Goal: Register for event/course

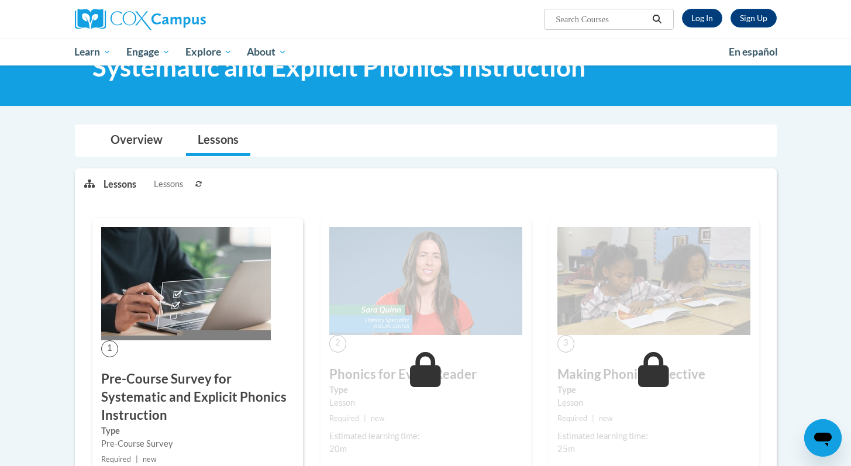
scroll to position [210, 0]
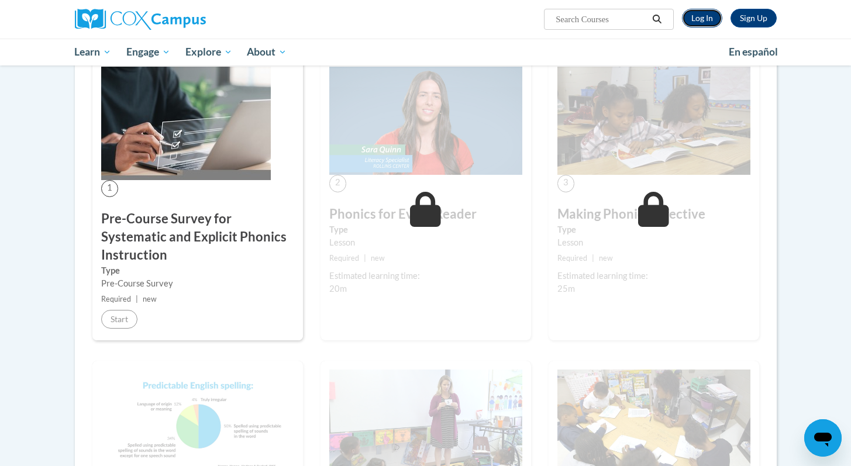
click at [698, 15] on link "Log In" at bounding box center [702, 18] width 40 height 19
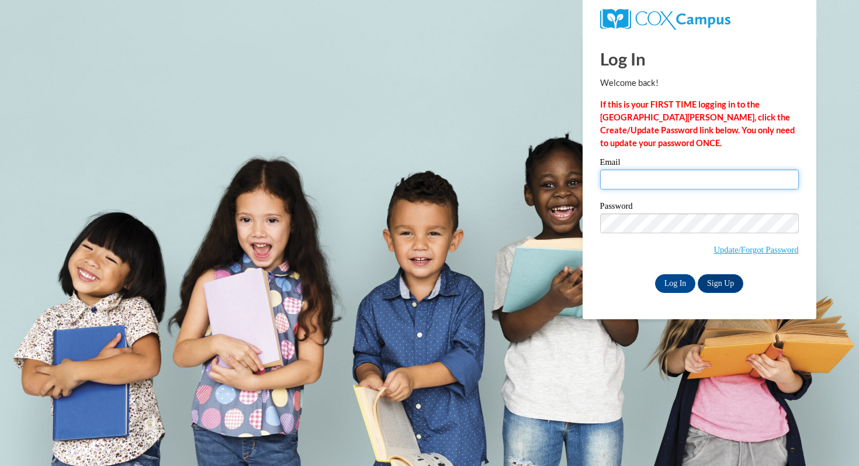
click at [688, 178] on input "Email" at bounding box center [699, 180] width 199 height 20
type input "amanda.dacosta@students.cau.edu"
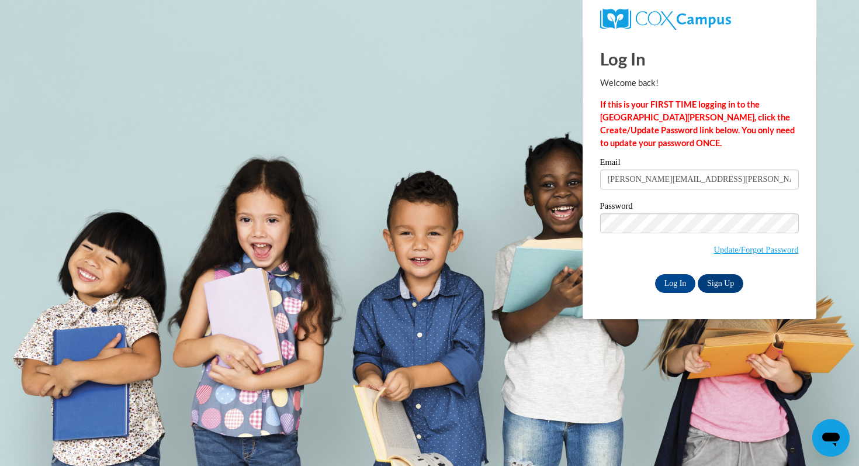
click at [715, 211] on label "Password" at bounding box center [699, 208] width 199 height 12
click at [674, 289] on input "Log In" at bounding box center [675, 283] width 41 height 19
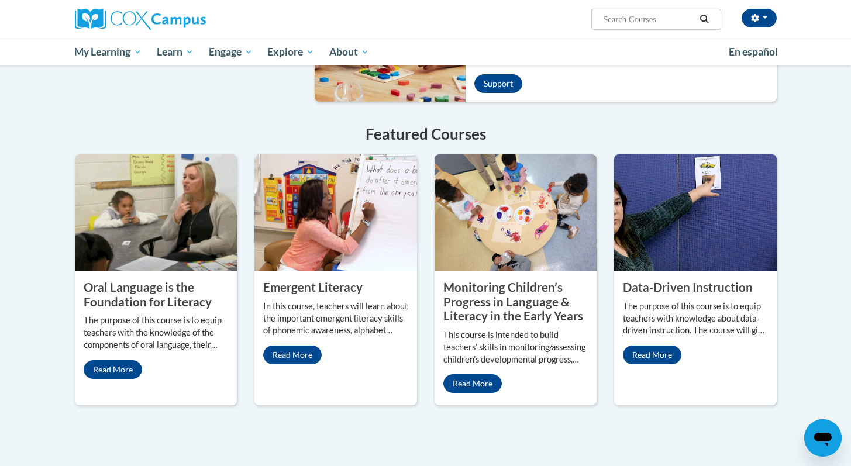
scroll to position [808, 0]
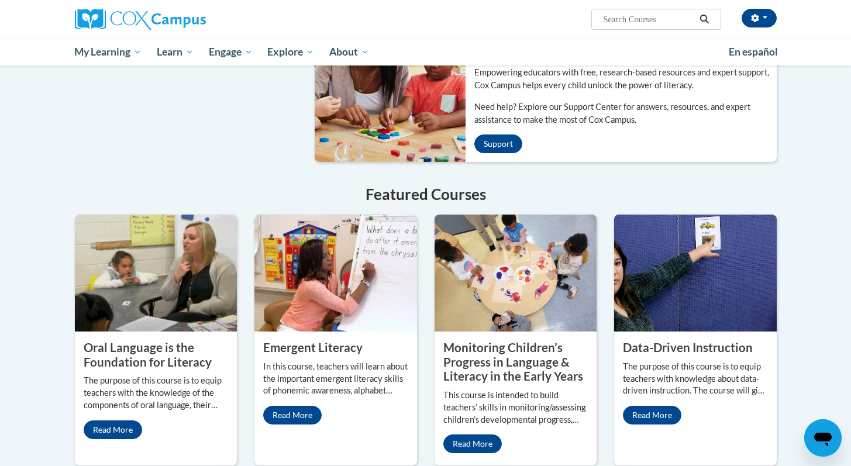
click at [146, 292] on img at bounding box center [156, 273] width 163 height 117
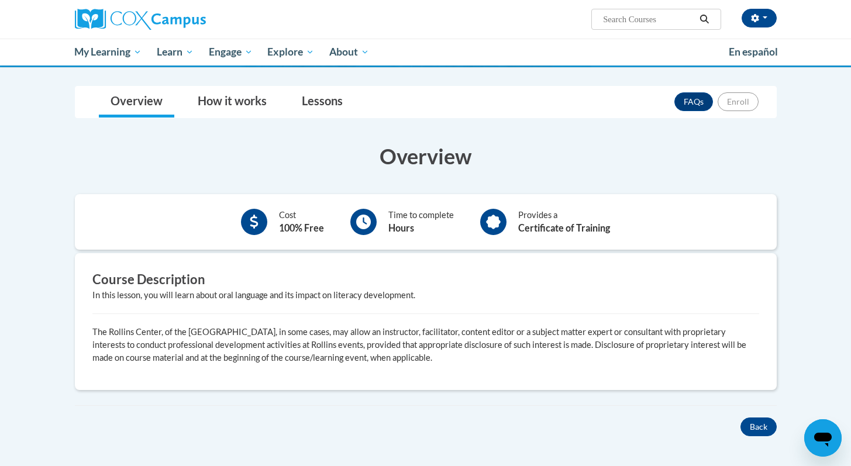
scroll to position [37, 0]
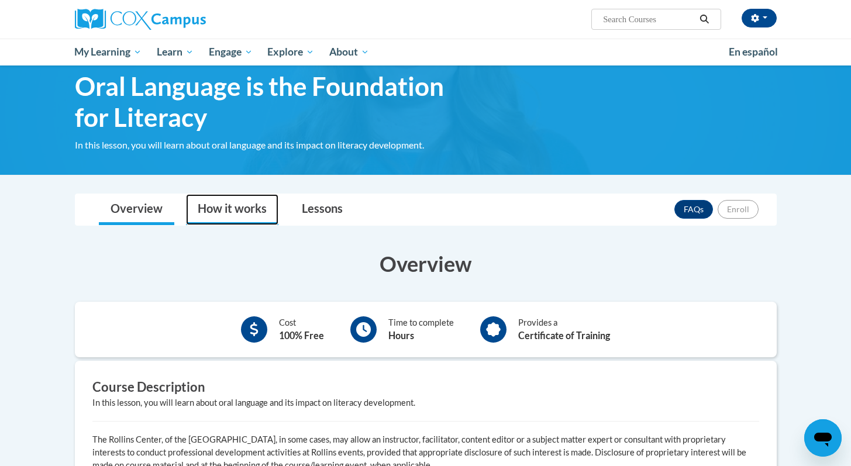
click at [240, 201] on link "How it works" at bounding box center [232, 209] width 92 height 31
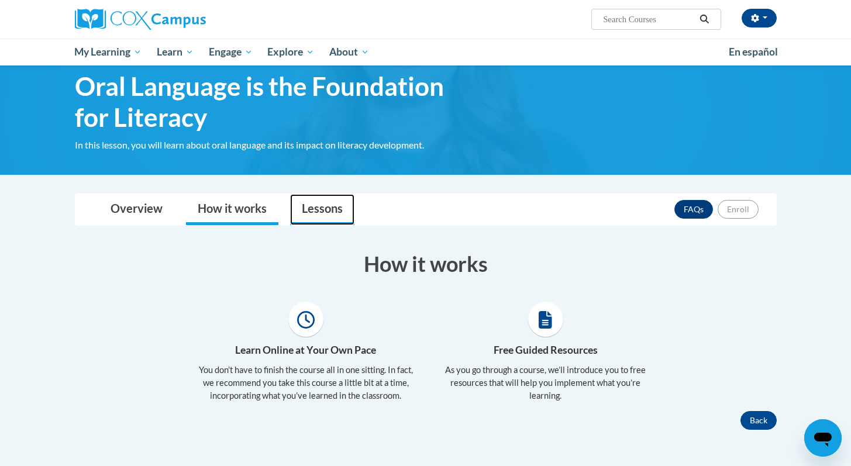
click at [330, 210] on link "Lessons" at bounding box center [322, 209] width 64 height 31
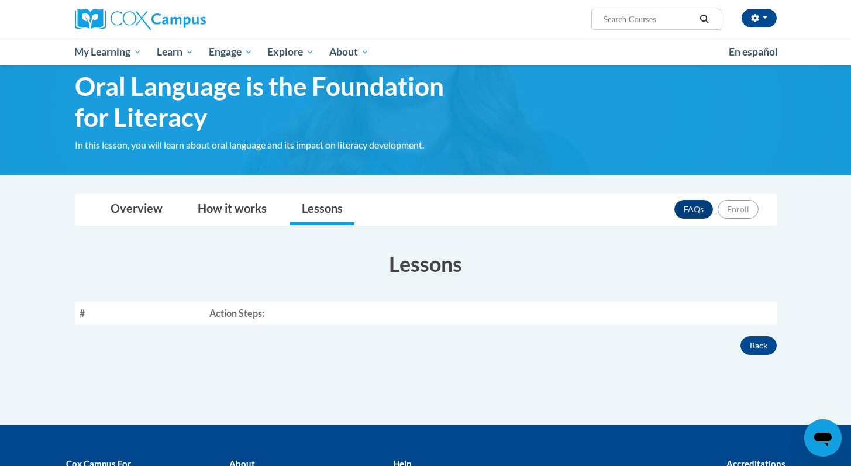
drag, startPoint x: 270, startPoint y: 316, endPoint x: 248, endPoint y: 315, distance: 21.7
click at [268, 316] on th "Action Steps:" at bounding box center [491, 313] width 572 height 23
click at [145, 210] on link "Overview" at bounding box center [136, 209] width 75 height 31
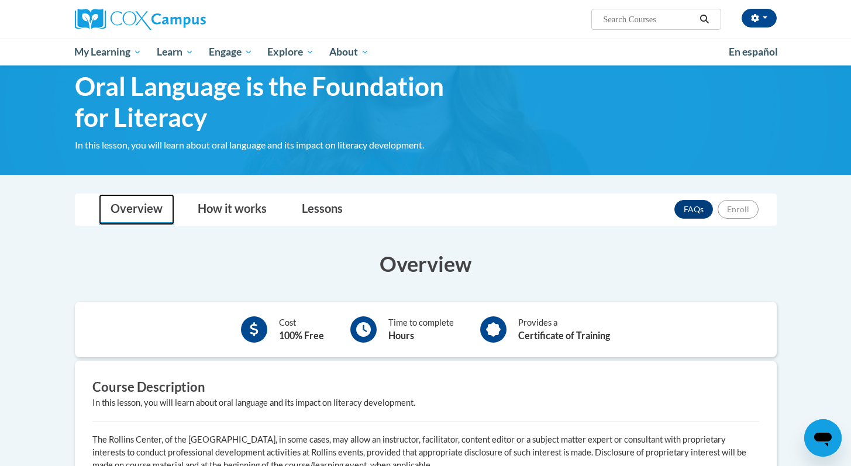
scroll to position [270, 0]
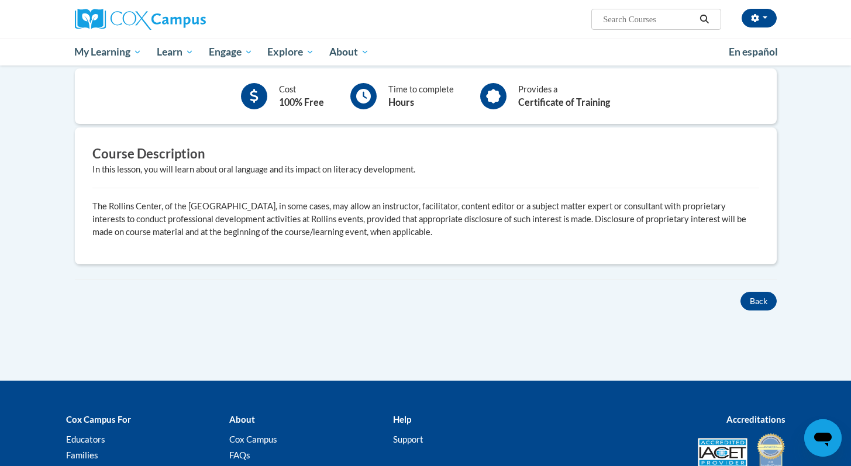
click at [357, 200] on p "The Rollins Center, of the Atlanta Speech School, in some cases, may allow an i…" at bounding box center [425, 219] width 666 height 39
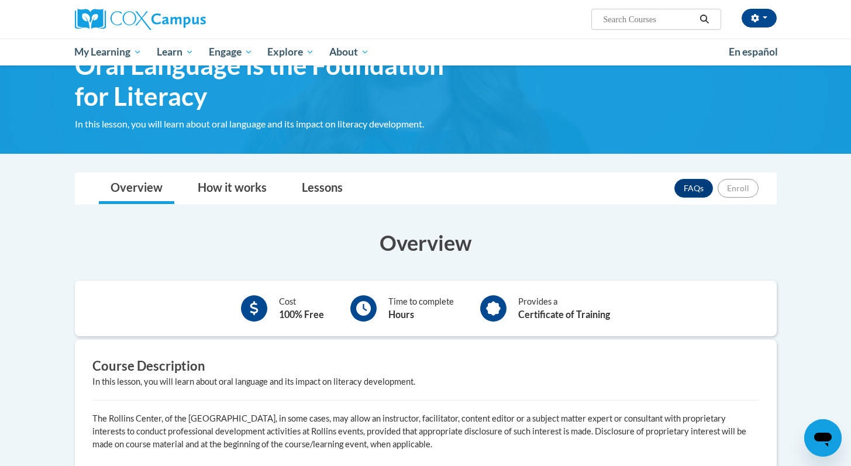
scroll to position [0, 0]
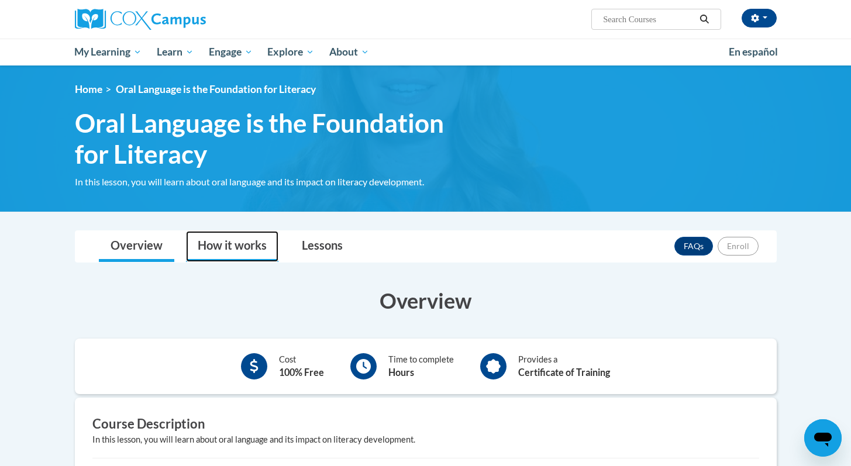
click at [226, 238] on link "How it works" at bounding box center [232, 246] width 92 height 31
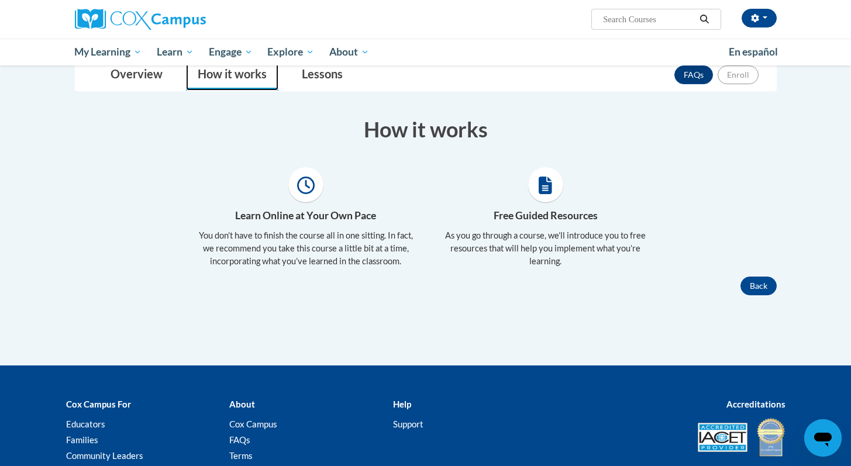
scroll to position [244, 0]
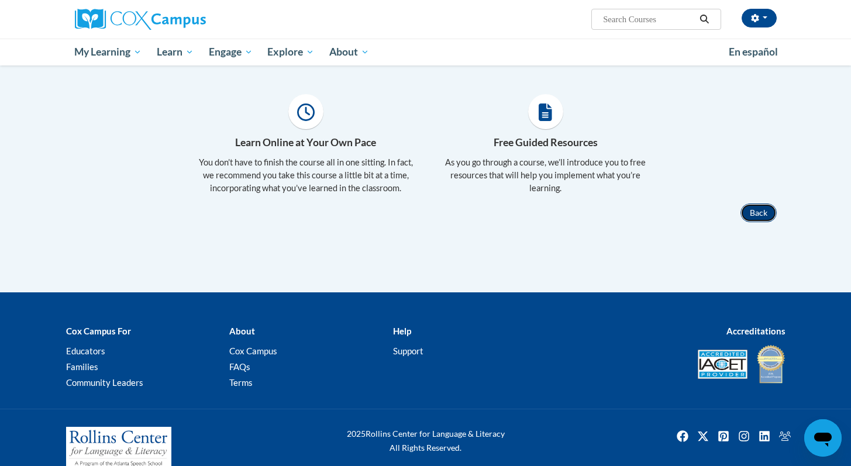
click at [748, 205] on button "Back" at bounding box center [758, 212] width 36 height 19
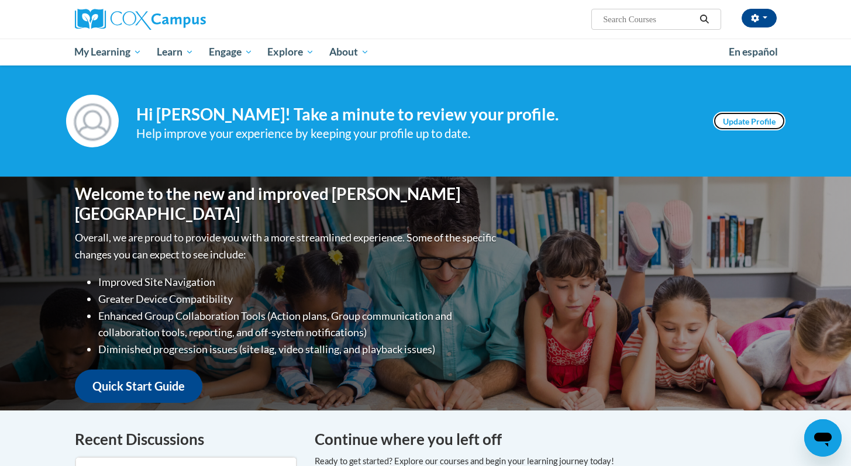
click at [741, 120] on link "Update Profile" at bounding box center [749, 121] width 72 height 19
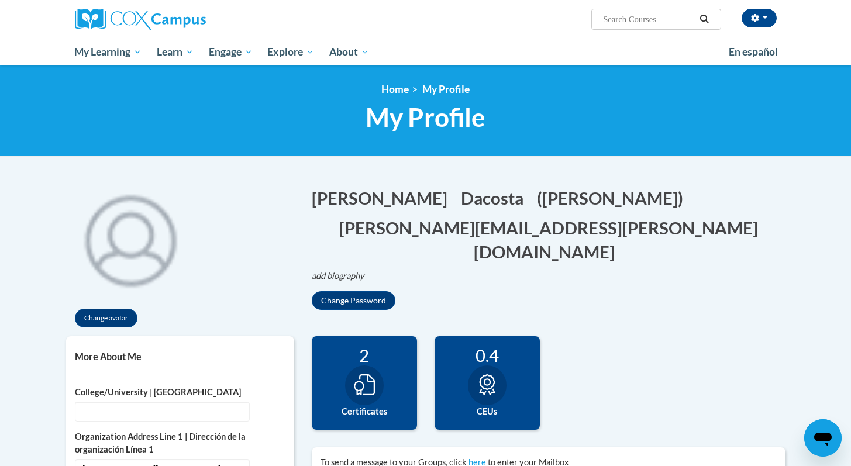
scroll to position [244, 0]
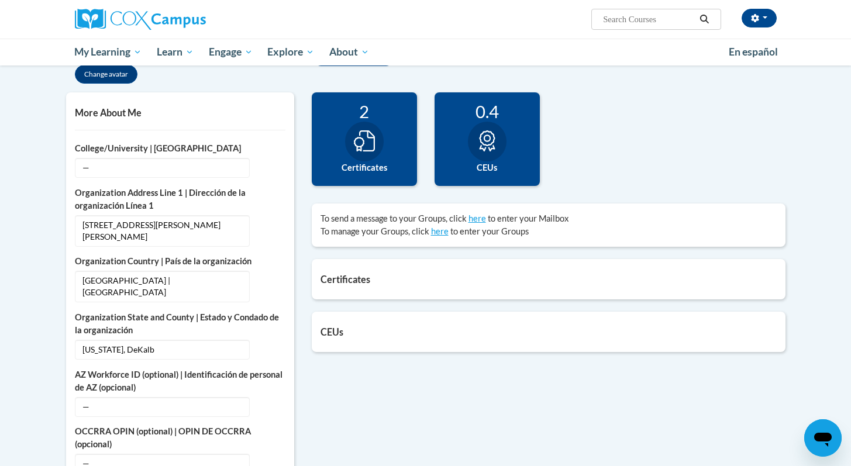
click at [382, 141] on div at bounding box center [364, 142] width 39 height 40
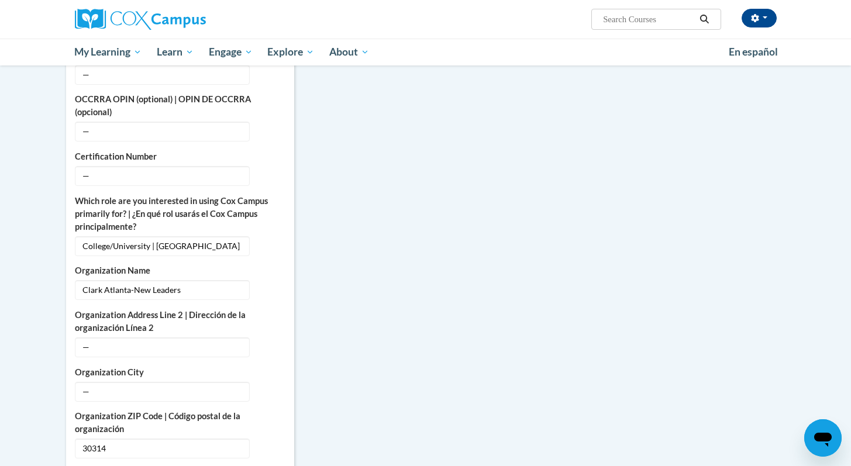
scroll to position [0, 0]
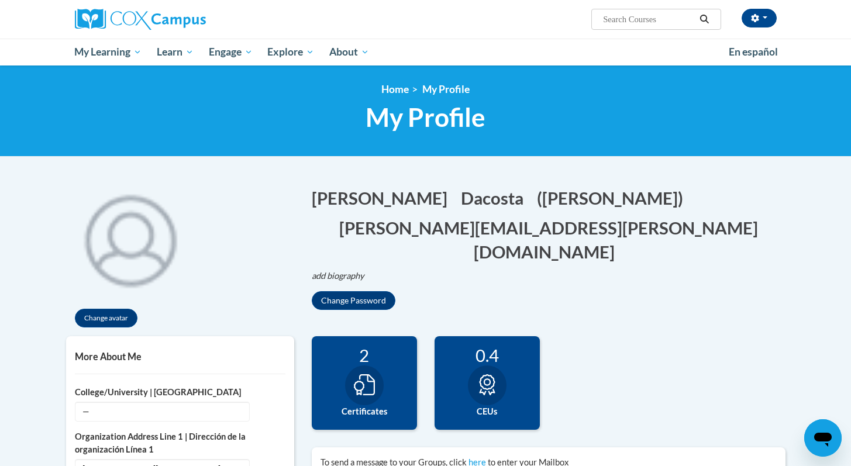
click at [651, 20] on input "Search..." at bounding box center [649, 19] width 94 height 14
type input "oral literacy"
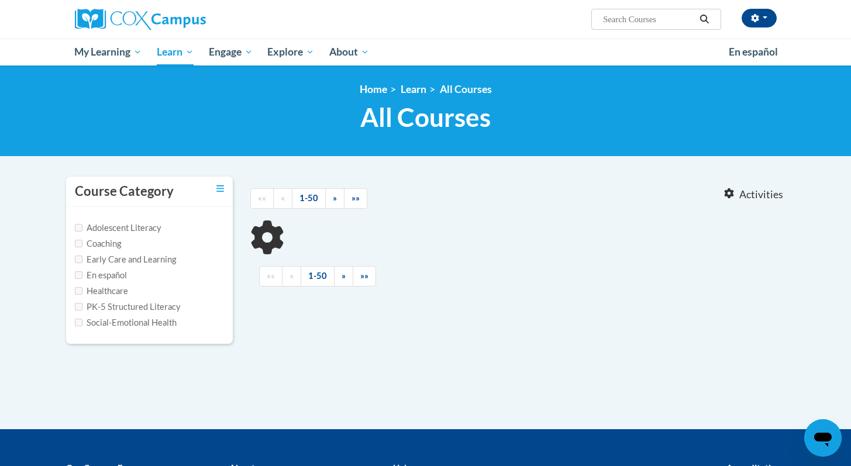
type input "oral literacy"
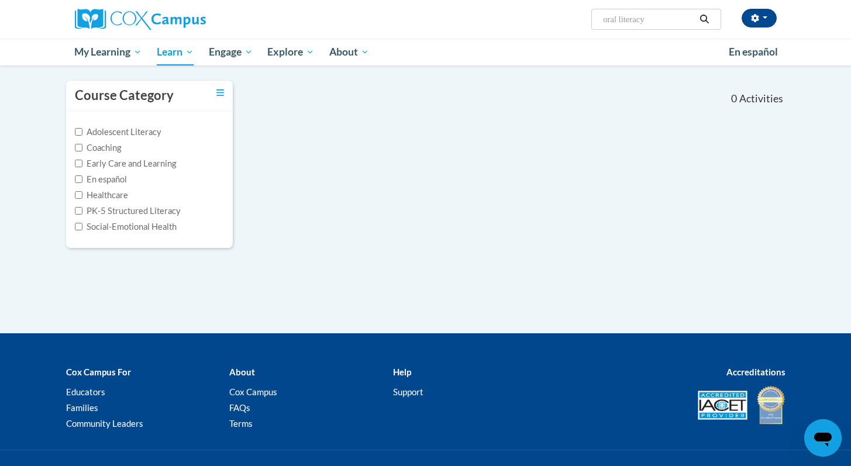
scroll to position [46, 0]
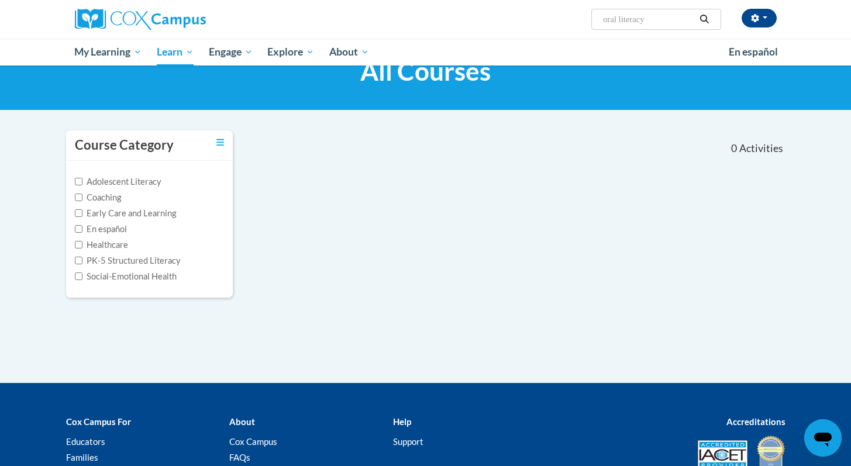
click at [105, 179] on label "Adolescent Literacy" at bounding box center [118, 181] width 87 height 13
click at [82, 179] on input "Adolescent Literacy" at bounding box center [79, 182] width 8 height 8
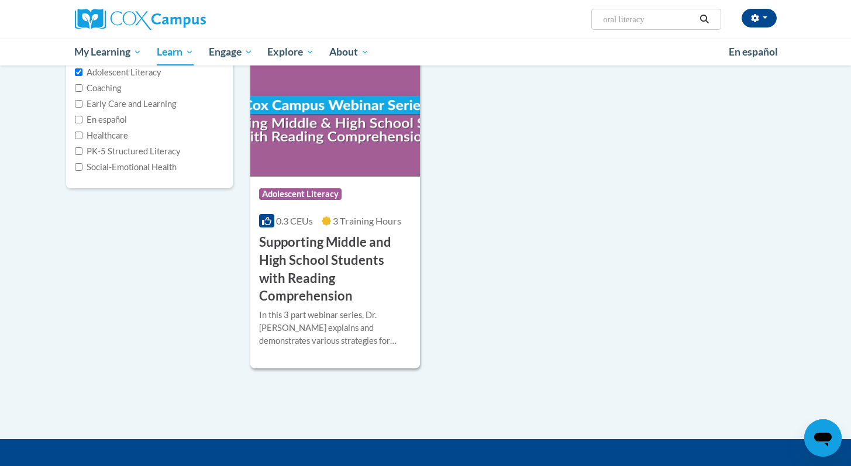
scroll to position [48, 0]
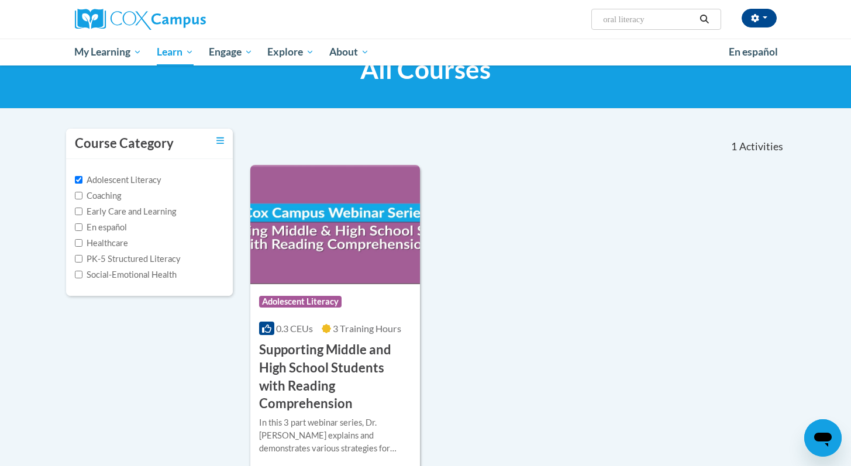
click at [139, 174] on label "Adolescent Literacy" at bounding box center [118, 180] width 87 height 13
click at [82, 176] on input "Adolescent Literacy" at bounding box center [79, 180] width 8 height 8
checkbox input "false"
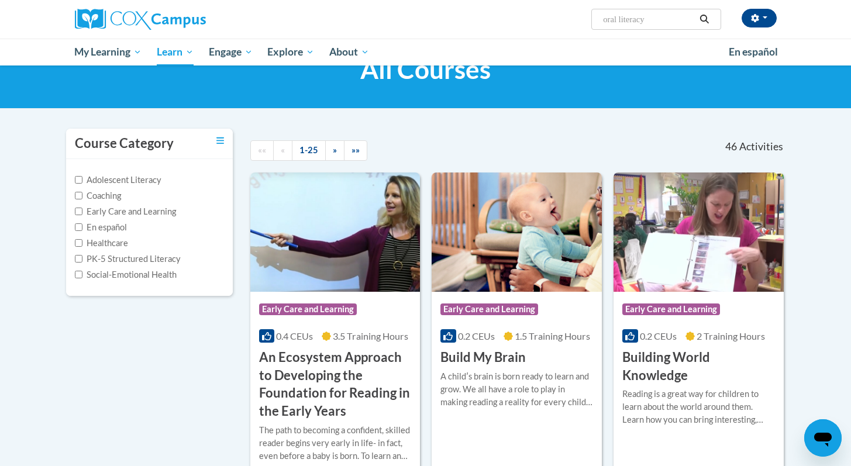
click at [127, 205] on label "Early Care and Learning" at bounding box center [125, 211] width 101 height 13
click at [82, 208] on input "Early Care and Learning" at bounding box center [79, 212] width 8 height 8
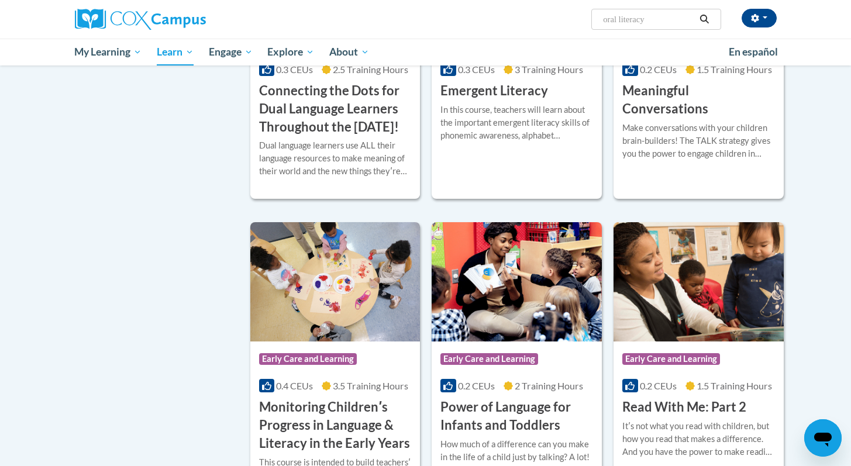
scroll to position [0, 0]
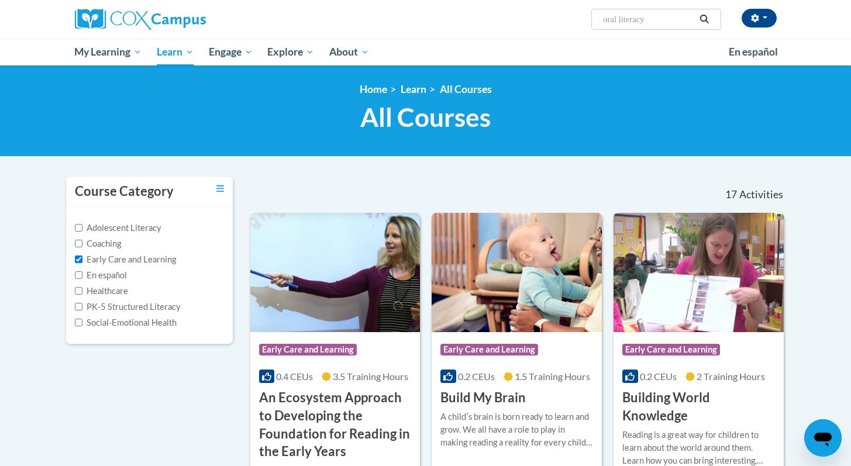
click at [88, 261] on label "Early Care and Learning" at bounding box center [125, 259] width 101 height 13
click at [82, 261] on input "Early Care and Learning" at bounding box center [79, 259] width 8 height 8
checkbox input "false"
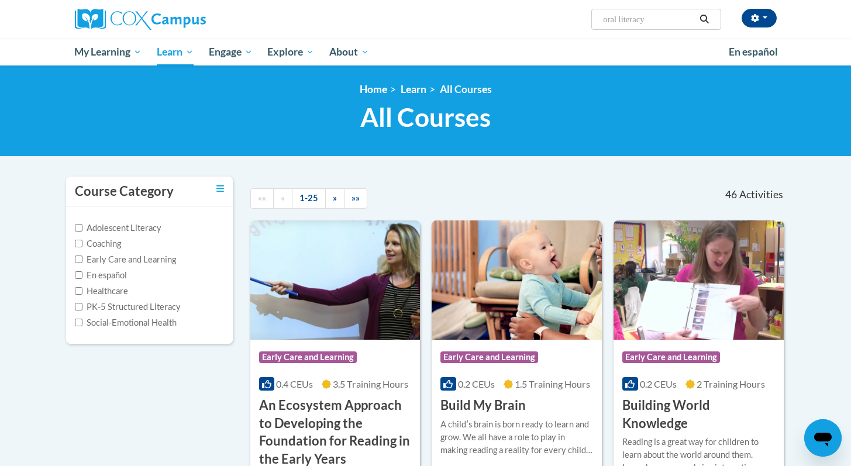
click at [92, 322] on label "Social-Emotional Health" at bounding box center [126, 322] width 102 height 13
click at [82, 322] on input "Social-Emotional Health" at bounding box center [79, 323] width 8 height 8
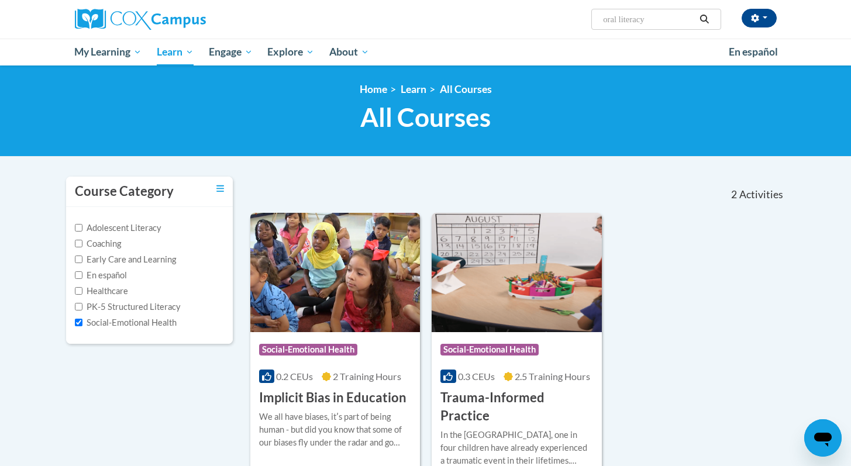
click at [74, 326] on div "Adolescent Literacy Coaching Early Care and Learning En español Healthcare PK-5…" at bounding box center [149, 275] width 167 height 137
click at [79, 319] on input "Social-Emotional Health" at bounding box center [79, 323] width 8 height 8
checkbox input "false"
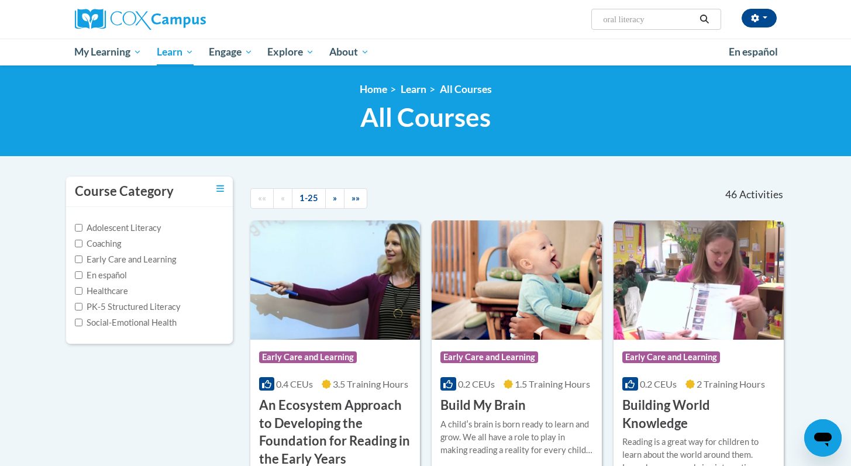
click at [83, 293] on label "Healthcare" at bounding box center [101, 291] width 53 height 13
click at [82, 293] on input "Healthcare" at bounding box center [79, 291] width 8 height 8
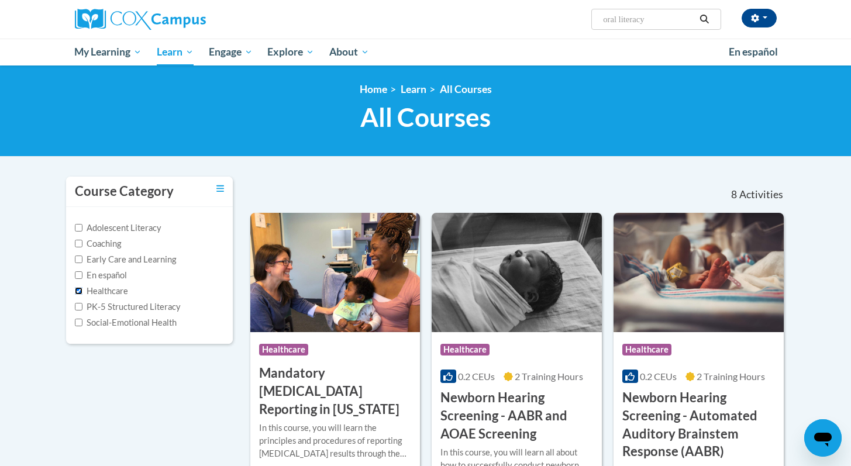
click at [80, 292] on input "Healthcare" at bounding box center [79, 291] width 8 height 8
checkbox input "false"
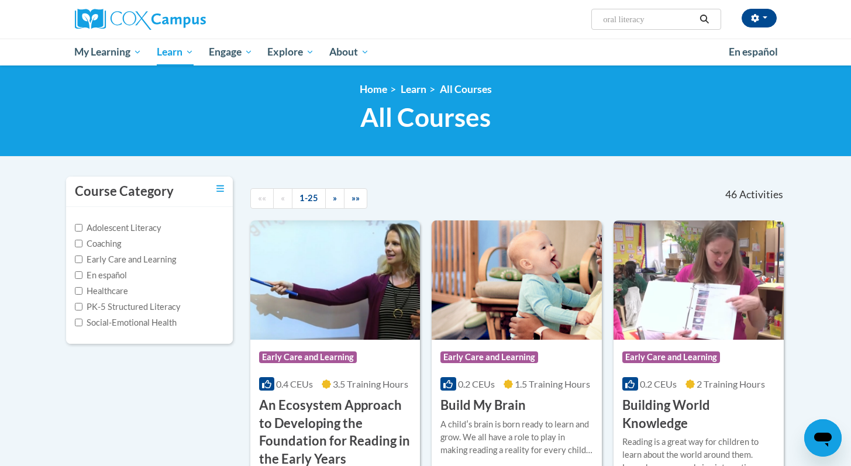
click at [92, 257] on label "Early Care and Learning" at bounding box center [125, 259] width 101 height 13
click at [82, 257] on input "Early Care and Learning" at bounding box center [79, 259] width 8 height 8
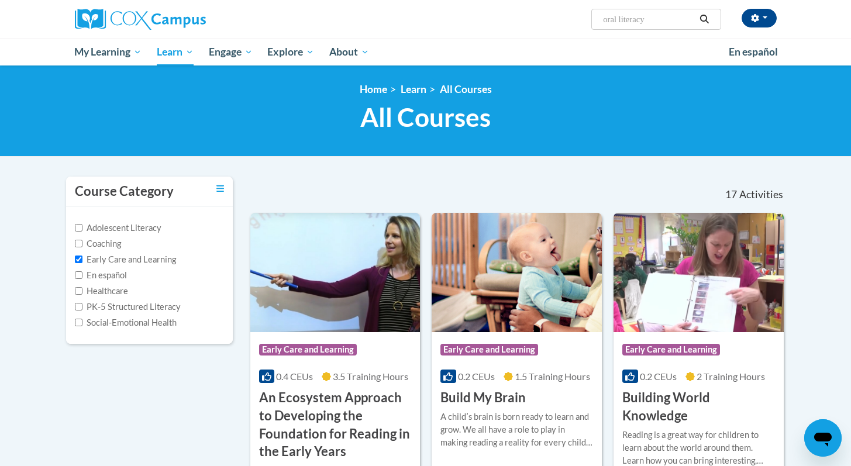
click at [96, 255] on label "Early Care and Learning" at bounding box center [125, 259] width 101 height 13
click at [82, 255] on input "Early Care and Learning" at bounding box center [79, 259] width 8 height 8
checkbox input "false"
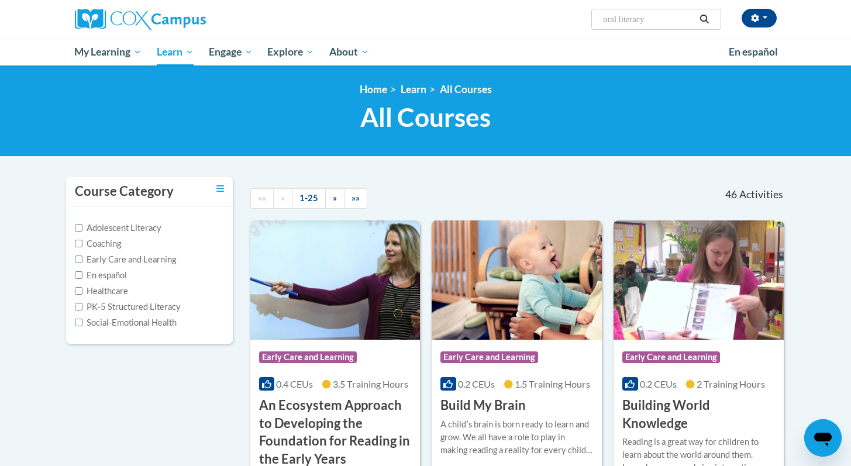
click at [96, 247] on label "Coaching" at bounding box center [98, 243] width 46 height 13
click at [82, 247] on input "Coaching" at bounding box center [79, 244] width 8 height 8
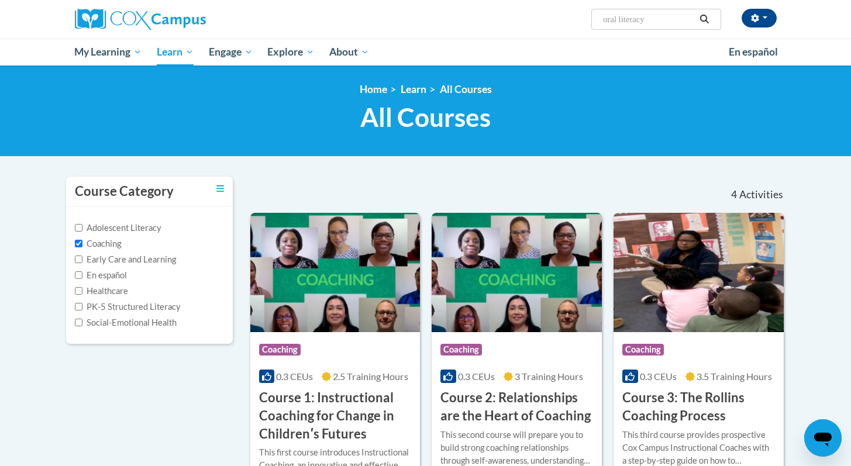
click at [91, 243] on label "Coaching" at bounding box center [98, 243] width 46 height 13
click at [82, 243] on input "Coaching" at bounding box center [79, 244] width 8 height 8
checkbox input "false"
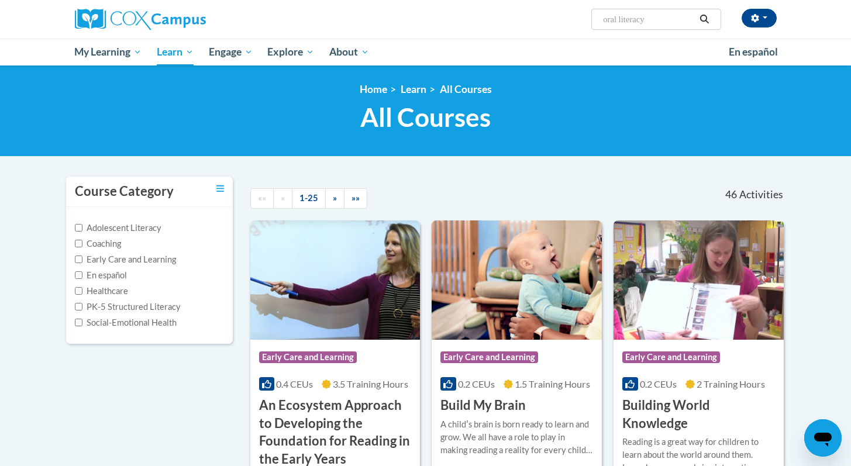
click at [102, 234] on label "Adolescent Literacy" at bounding box center [118, 228] width 87 height 13
click at [82, 231] on input "Adolescent Literacy" at bounding box center [79, 228] width 8 height 8
checkbox input "true"
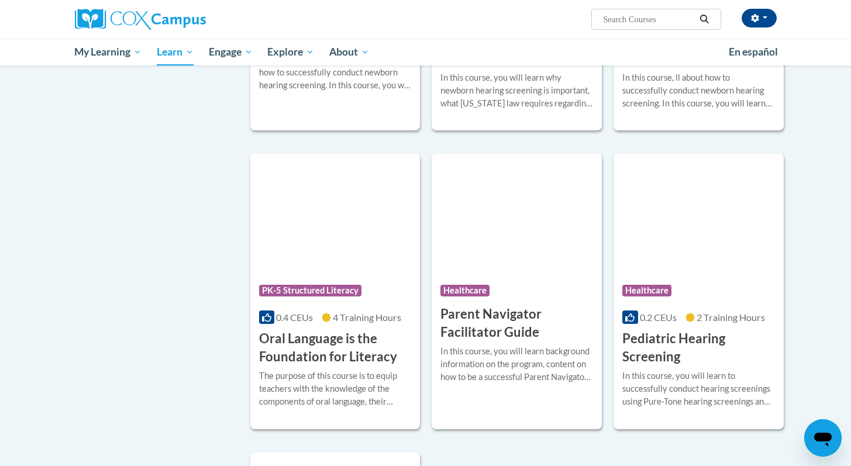
scroll to position [2293, 0]
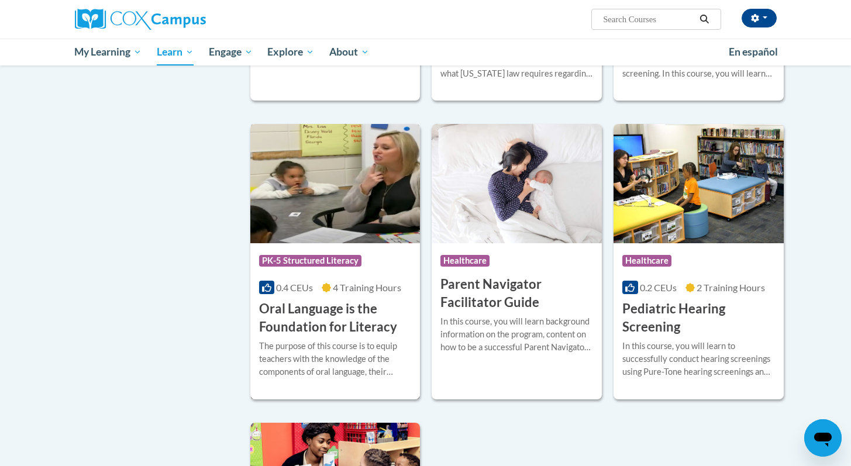
click at [343, 336] on h3 "Oral Language is the Foundation for Literacy" at bounding box center [335, 318] width 153 height 36
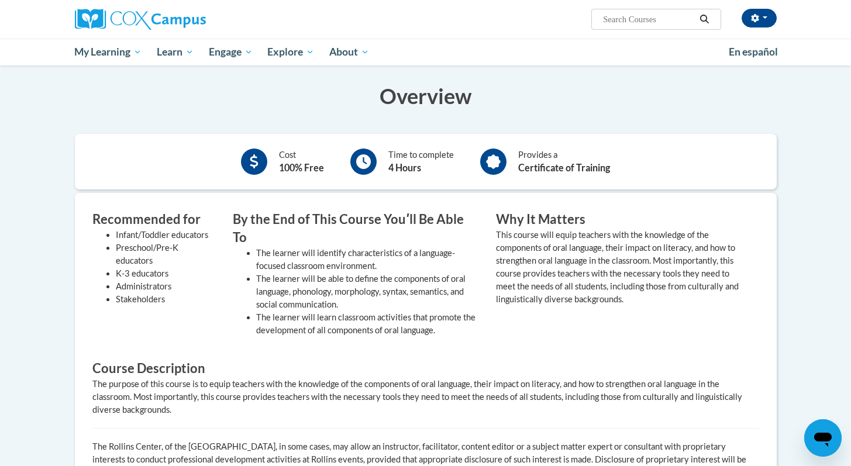
scroll to position [173, 0]
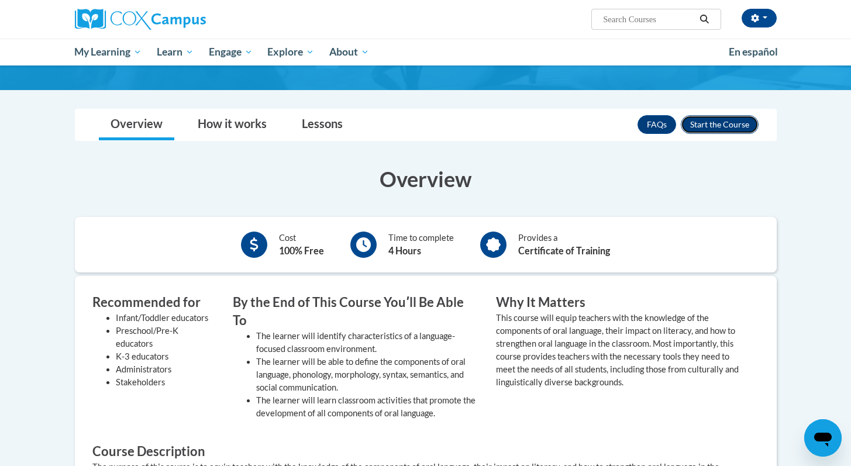
click at [730, 125] on button "Enroll" at bounding box center [719, 124] width 78 height 19
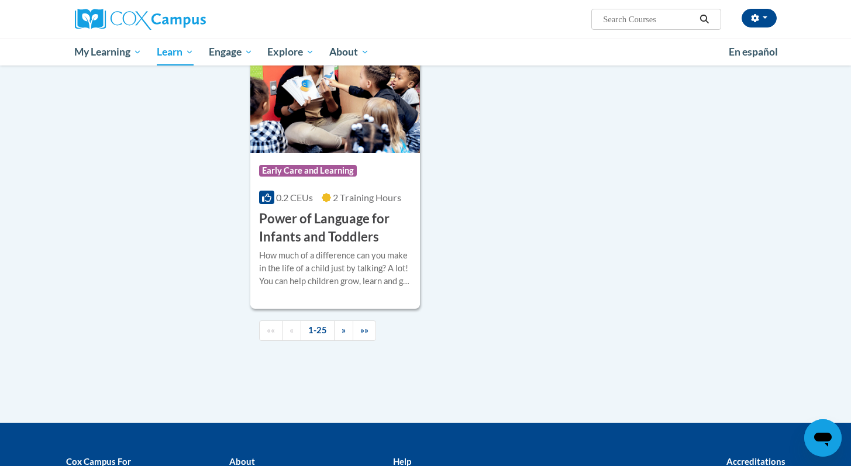
scroll to position [2790, 0]
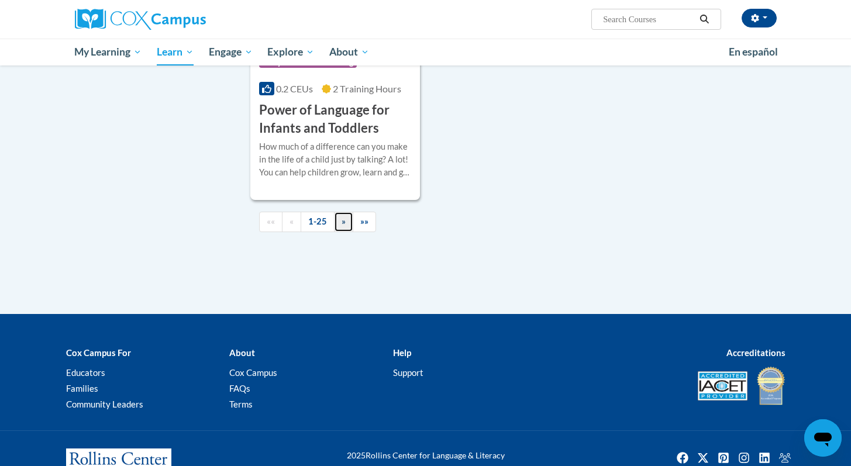
click at [344, 226] on span "»" at bounding box center [343, 221] width 4 height 10
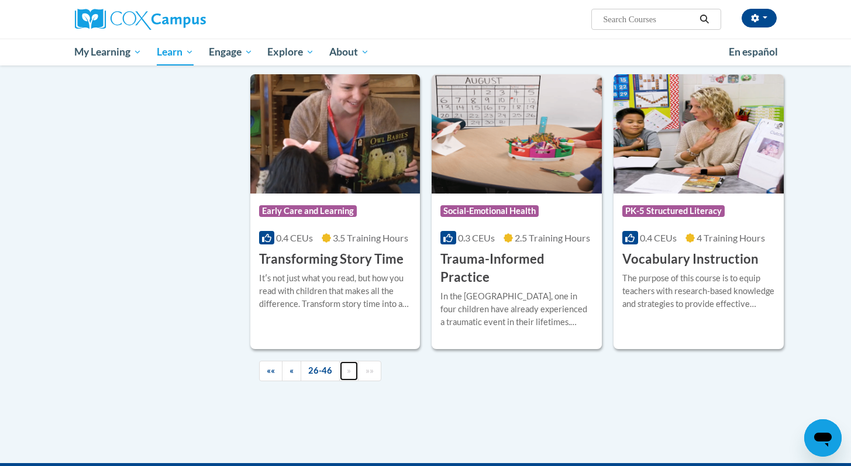
scroll to position [2045, 0]
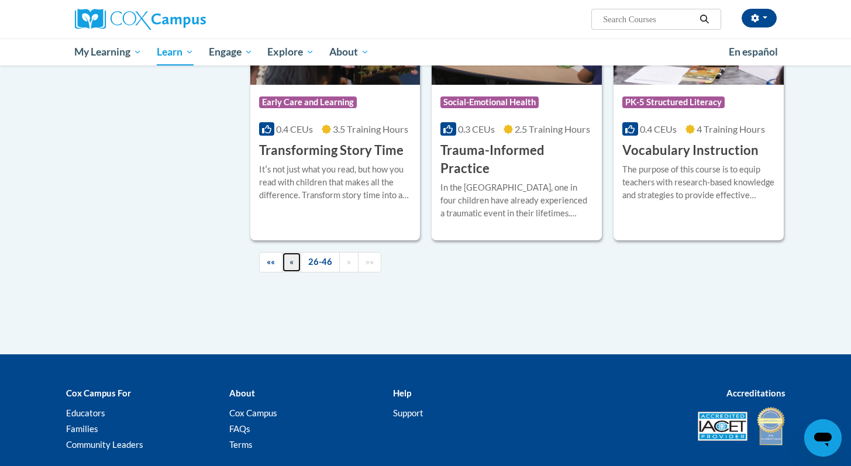
click at [289, 257] on span "«" at bounding box center [291, 262] width 4 height 10
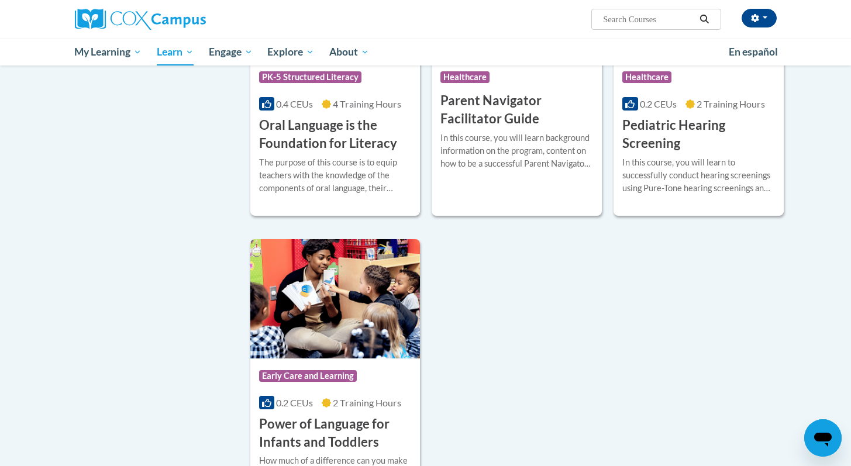
scroll to position [2216, 0]
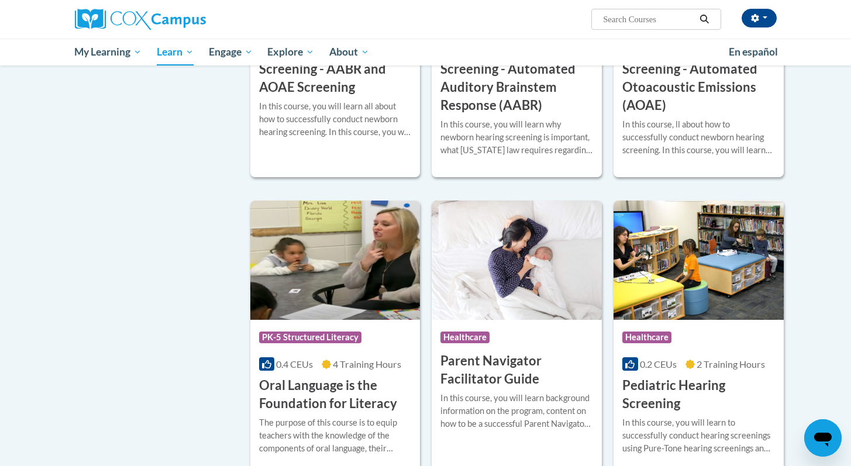
click at [640, 22] on input "Search..." at bounding box center [649, 19] width 94 height 14
paste input "Systematic and Explicit Phonics Instruction"
type input "Systematic and Explicit Phonics Instruction"
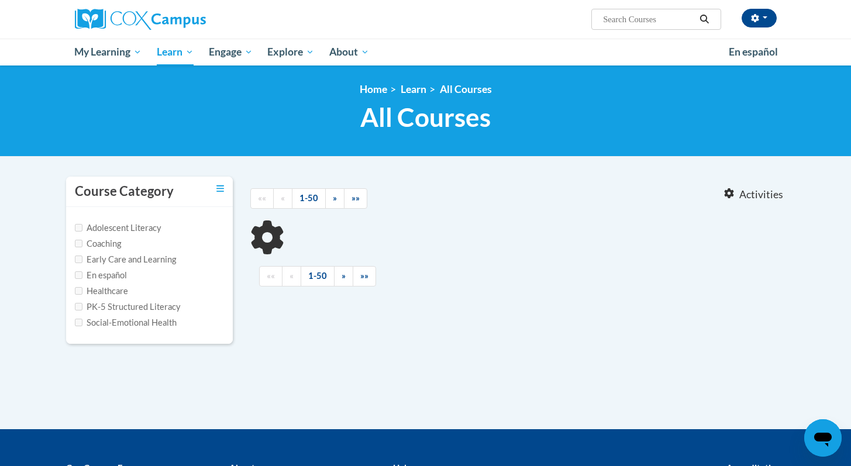
type input "Systematic and Explicit Phonics Instruction"
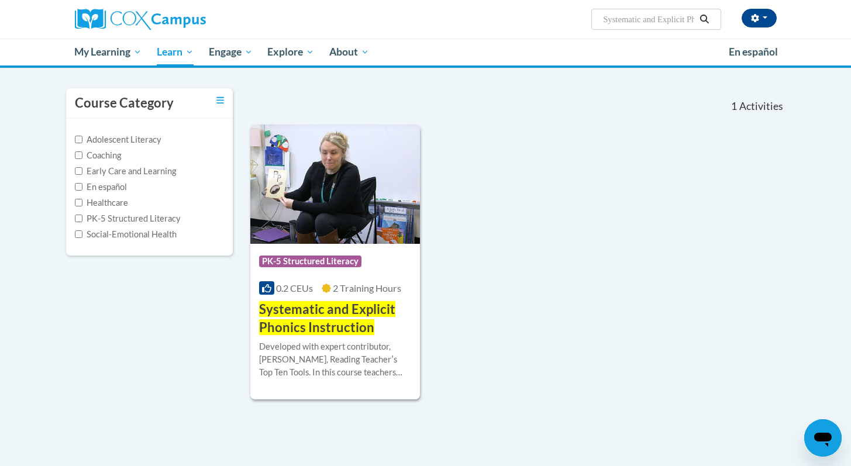
scroll to position [96, 0]
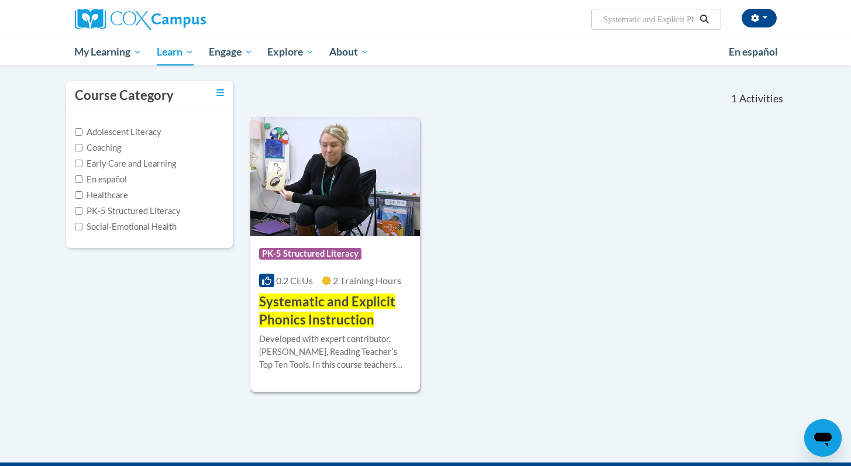
click at [368, 318] on span "Systematic and Explicit Phonics Instruction" at bounding box center [327, 310] width 136 height 34
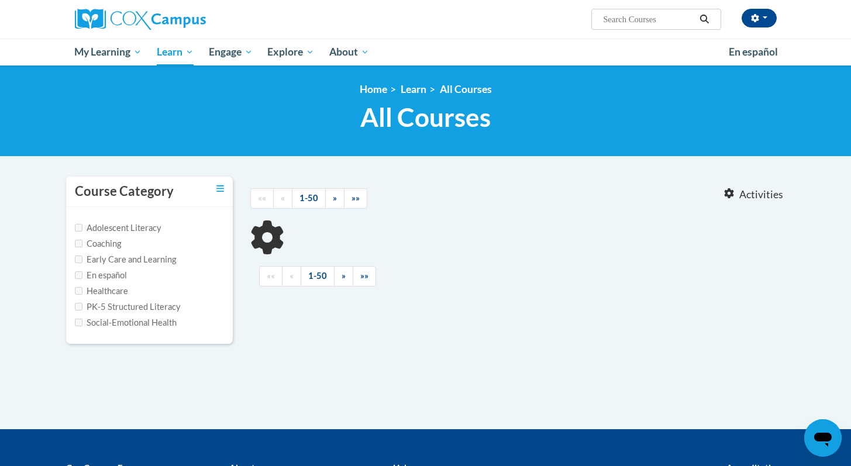
type input "Links to an external site.Oral Language Development Is The Foundation of Litera…"
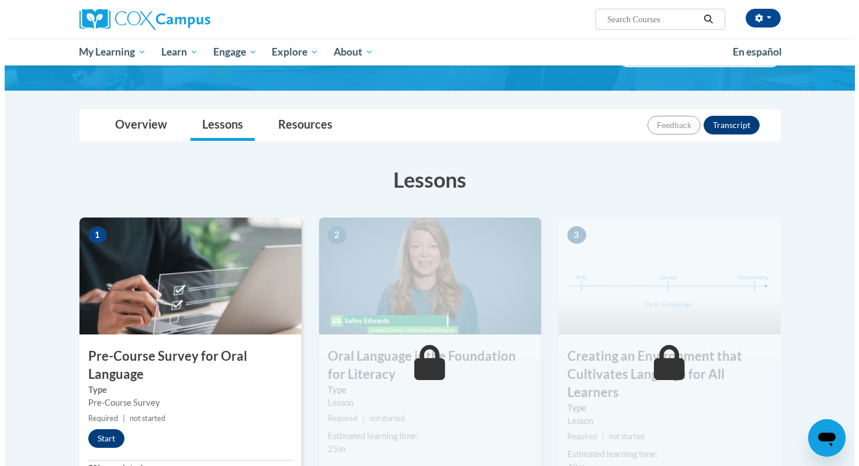
scroll to position [243, 0]
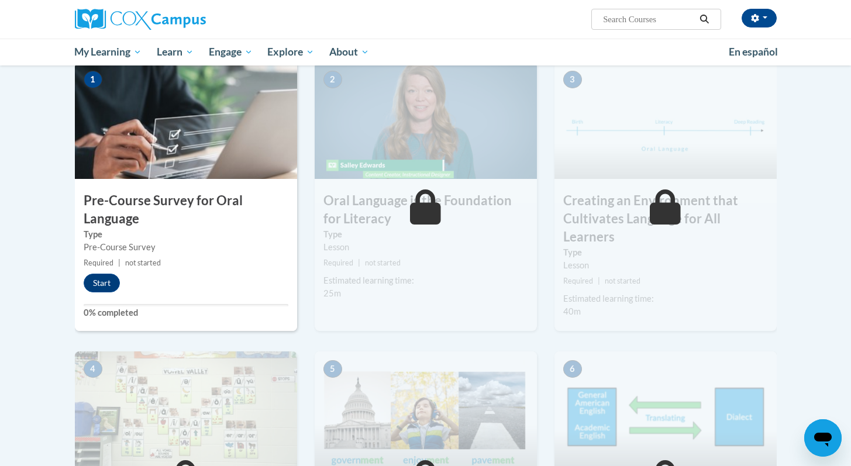
click at [106, 272] on div "1 Pre-Course Survey for Oral Language Type Pre-Course Survey Required | not sta…" at bounding box center [186, 196] width 222 height 269
click at [108, 290] on button "Start" at bounding box center [102, 283] width 36 height 19
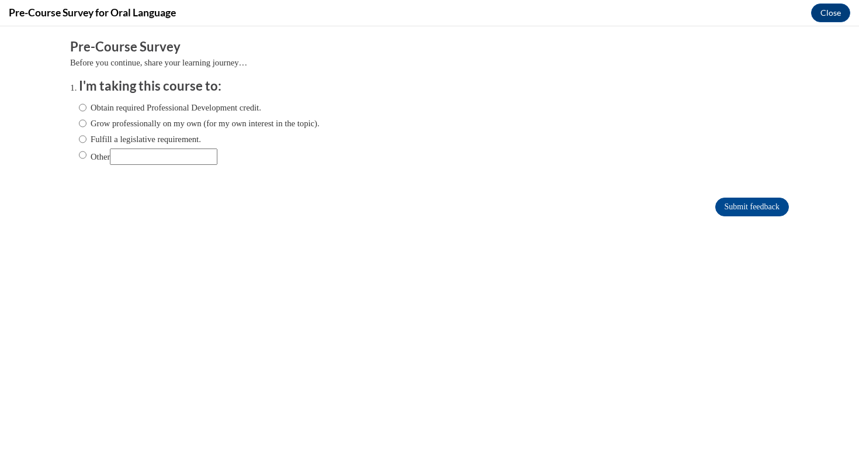
scroll to position [0, 0]
click at [79, 107] on input "Obtain required Professional Development credit." at bounding box center [83, 107] width 8 height 13
radio input "true"
click at [740, 207] on input "Submit feedback" at bounding box center [753, 207] width 74 height 19
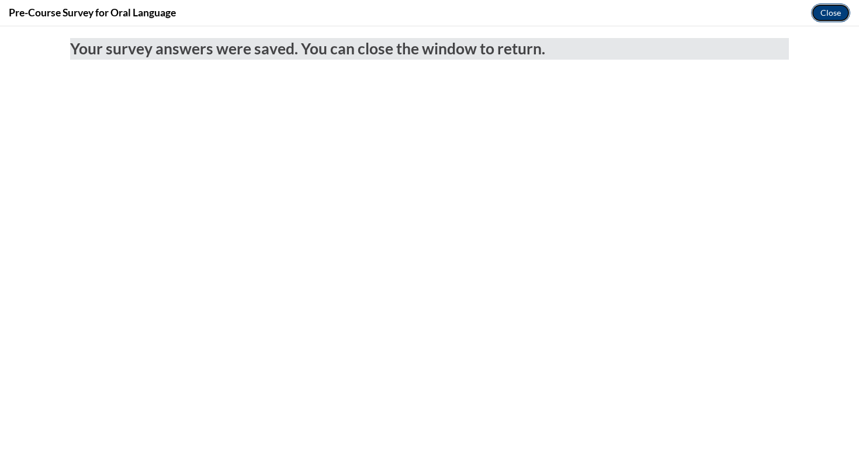
click at [835, 15] on button "Close" at bounding box center [830, 13] width 39 height 19
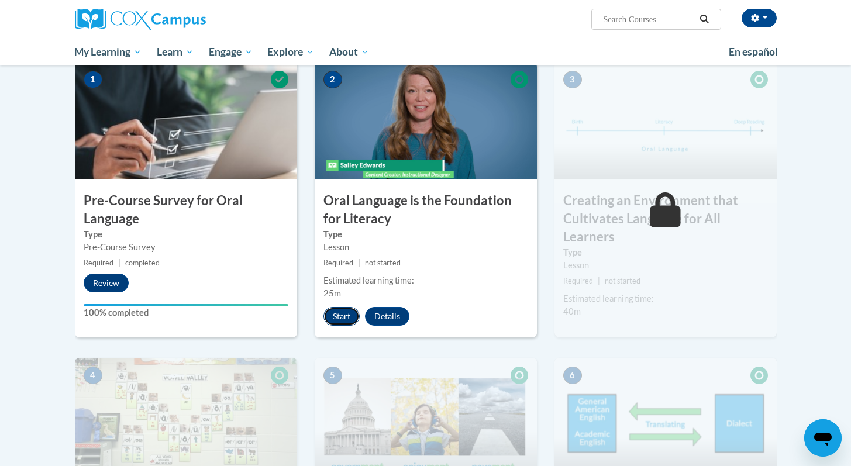
click at [346, 313] on button "Start" at bounding box center [341, 316] width 36 height 19
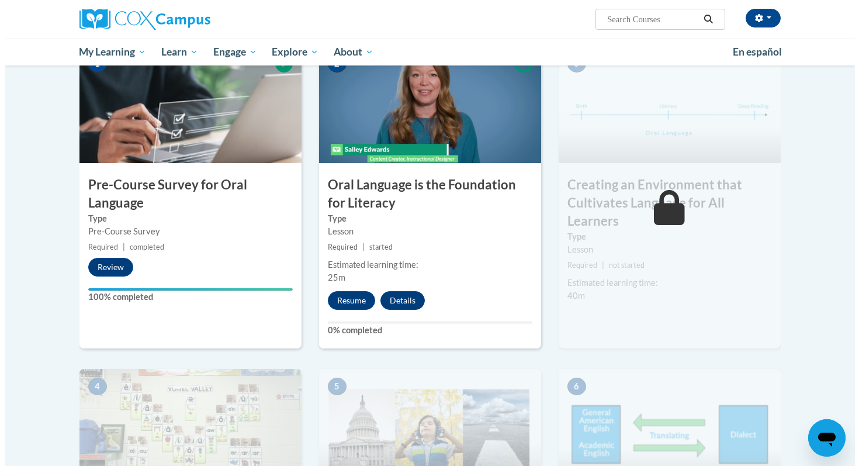
scroll to position [243, 0]
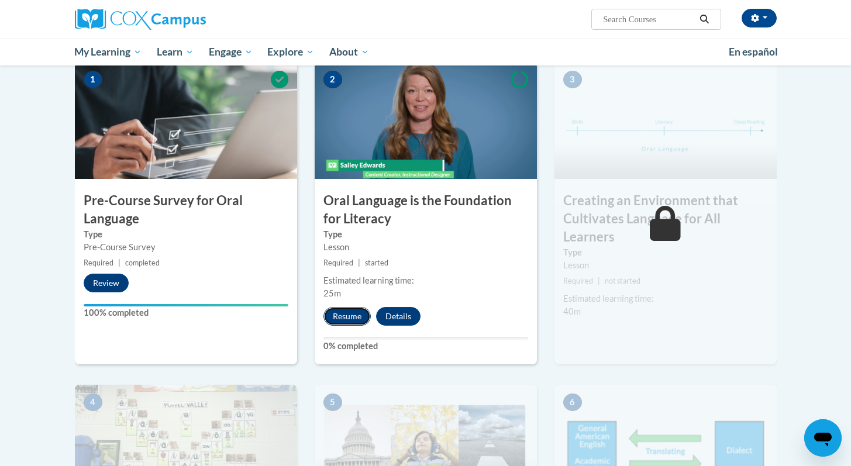
click at [343, 315] on button "Resume" at bounding box center [346, 316] width 47 height 19
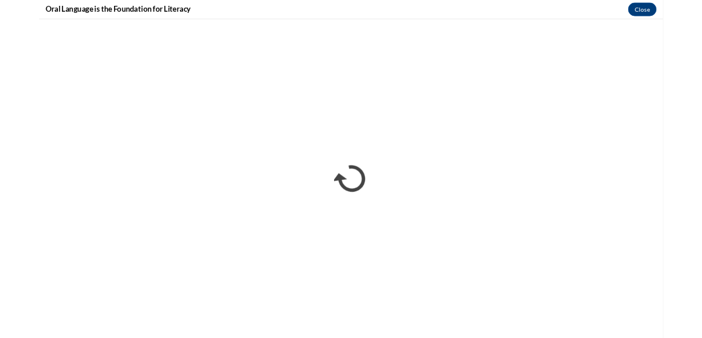
scroll to position [0, 0]
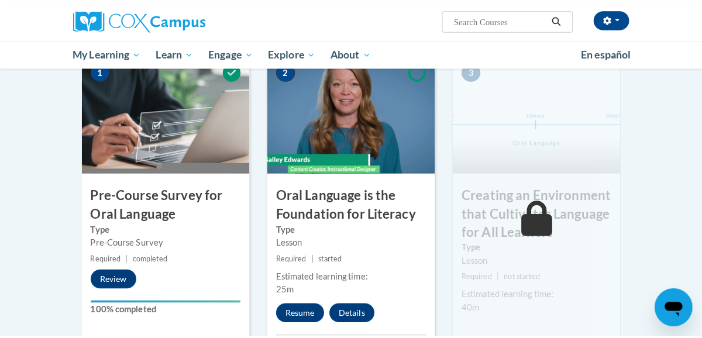
scroll to position [452, 0]
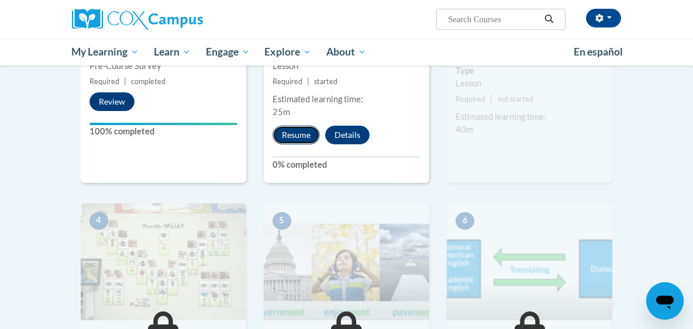
click at [276, 143] on button "Resume" at bounding box center [295, 135] width 47 height 19
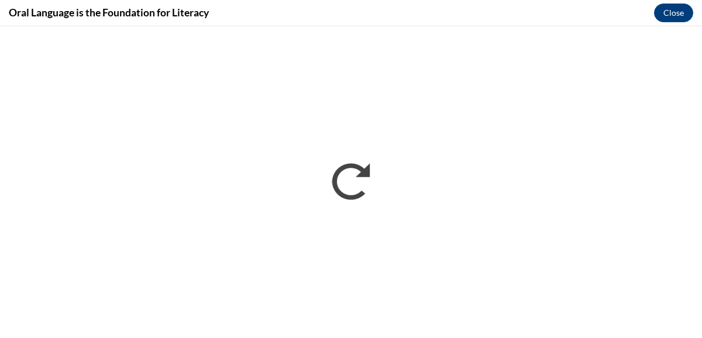
scroll to position [0, 0]
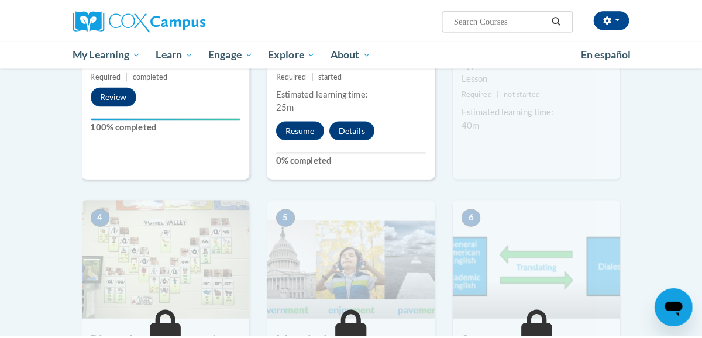
scroll to position [452, 0]
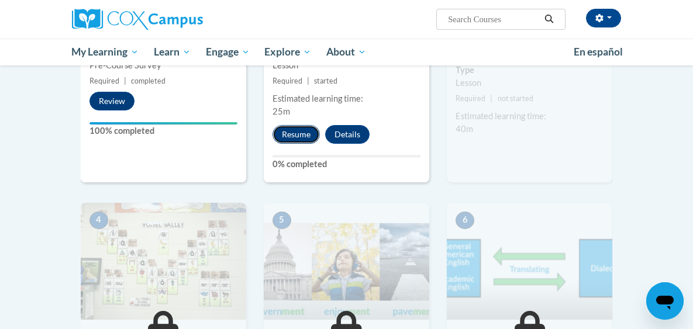
click at [284, 134] on button "Resume" at bounding box center [295, 134] width 47 height 19
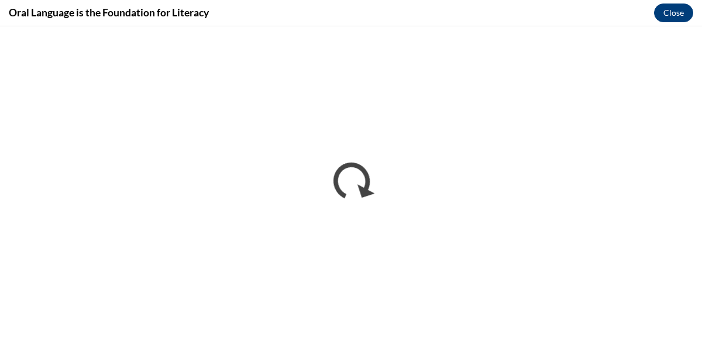
scroll to position [0, 0]
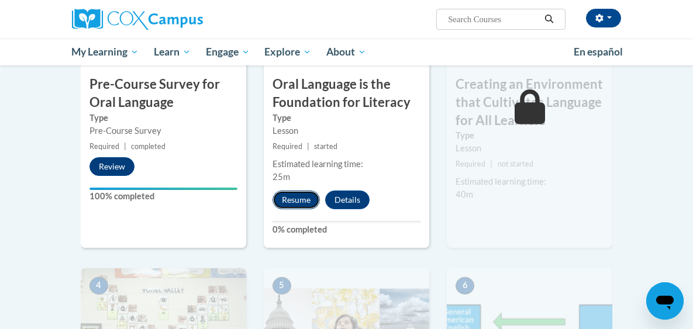
click at [293, 199] on button "Resume" at bounding box center [295, 200] width 47 height 19
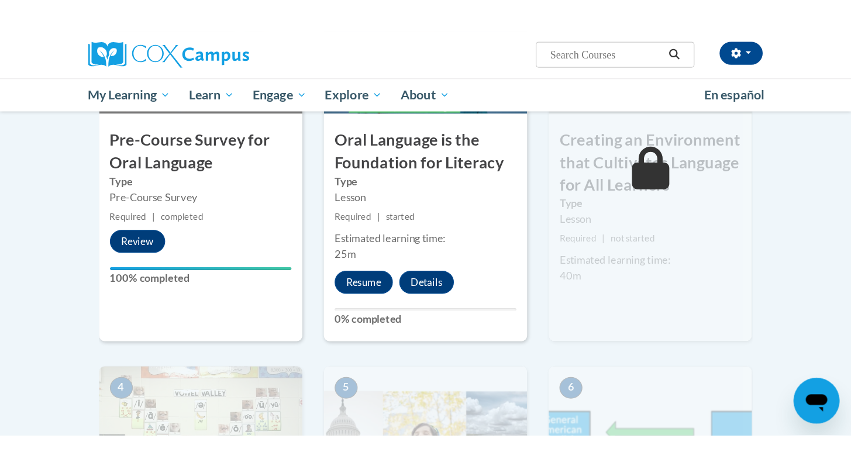
scroll to position [338, 0]
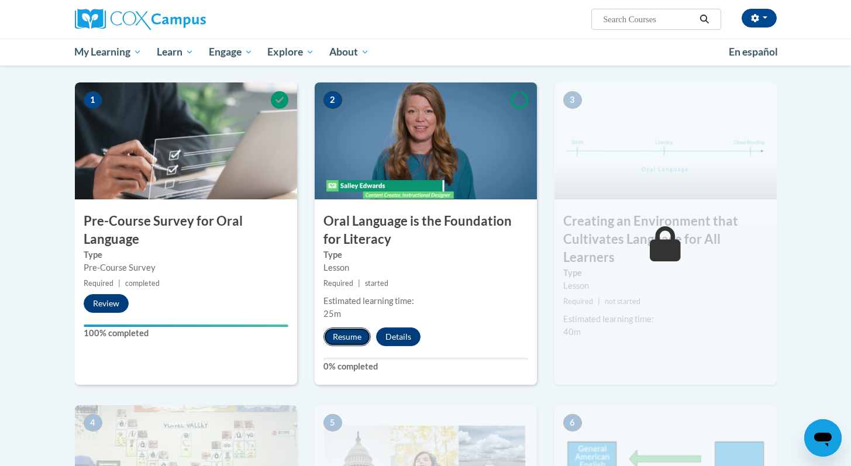
click at [343, 332] on button "Resume" at bounding box center [346, 336] width 47 height 19
click at [349, 331] on button "Resume" at bounding box center [346, 336] width 47 height 19
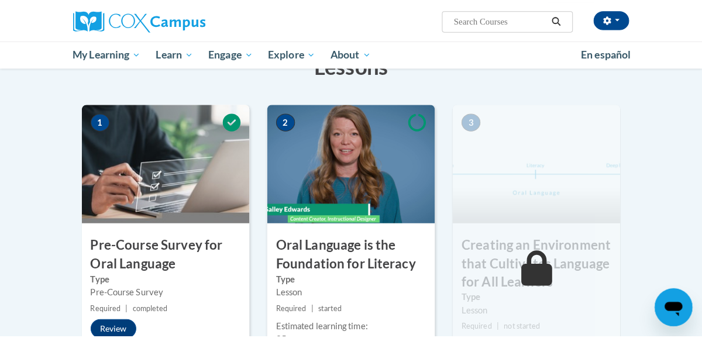
scroll to position [370, 0]
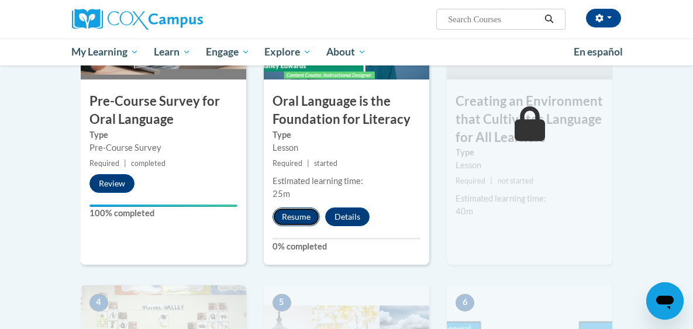
click at [272, 213] on button "Resume" at bounding box center [295, 217] width 47 height 19
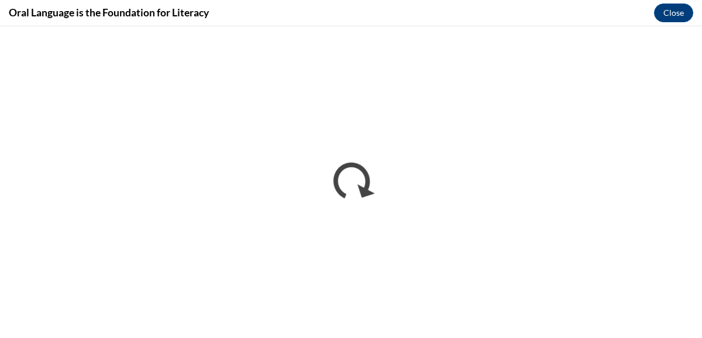
scroll to position [0, 0]
